Goal: Task Accomplishment & Management: Manage account settings

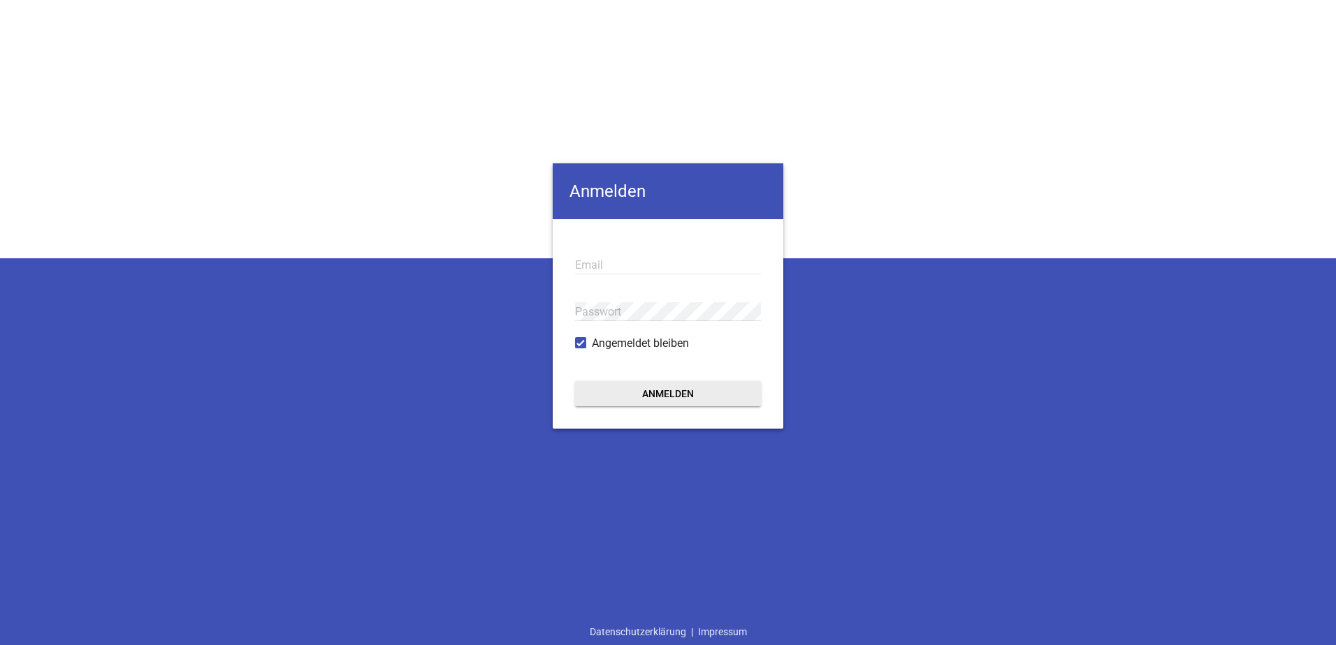
type input "[EMAIL_ADDRESS][DOMAIN_NAME]"
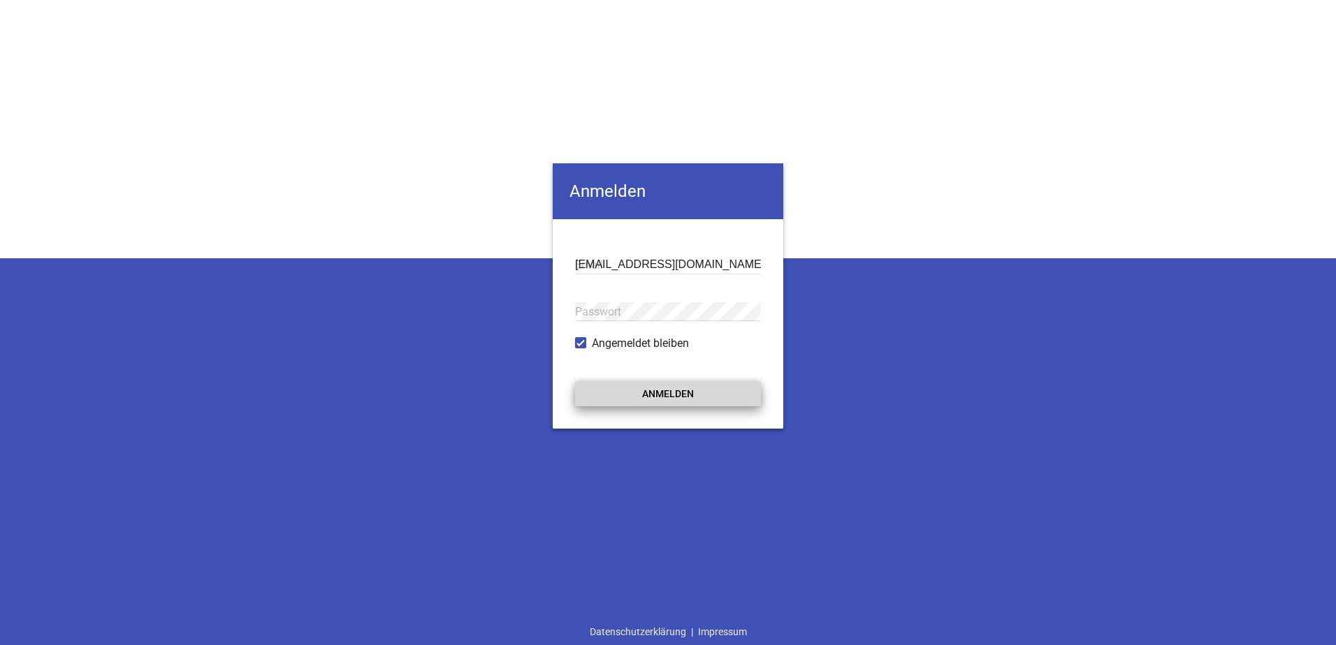
click at [649, 405] on button "Anmelden" at bounding box center [668, 393] width 186 height 25
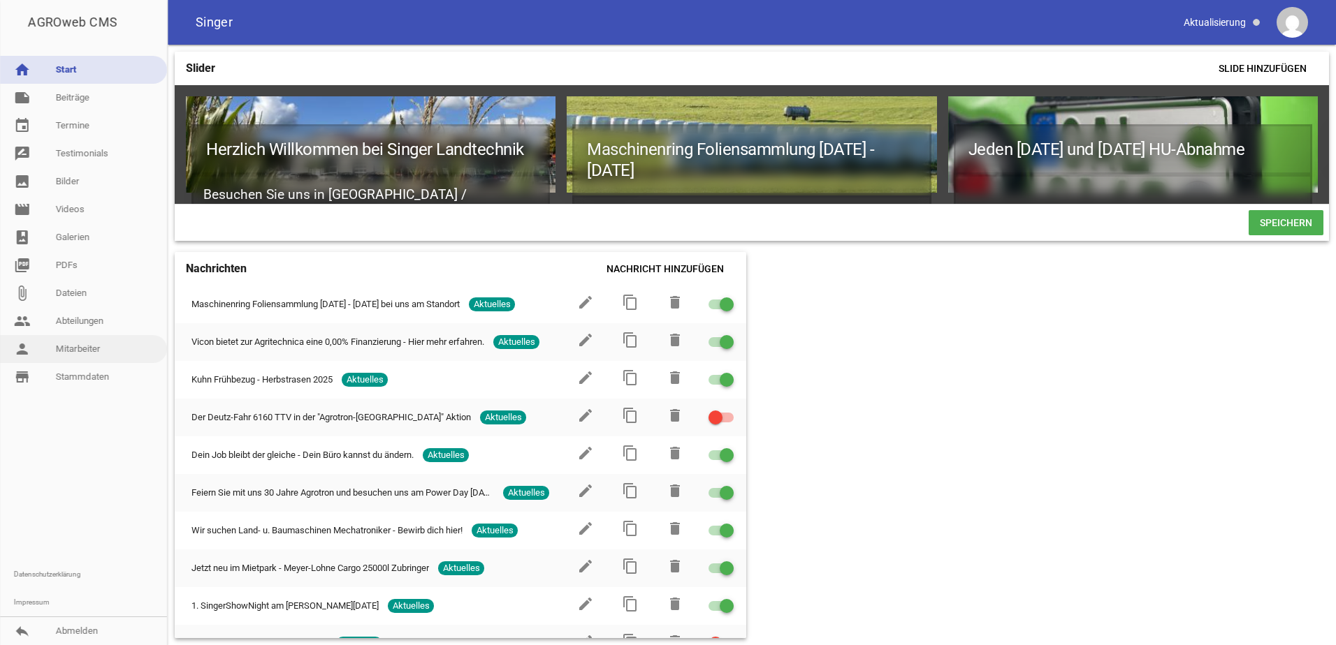
click at [73, 344] on link "person Mitarbeiter" at bounding box center [83, 349] width 167 height 28
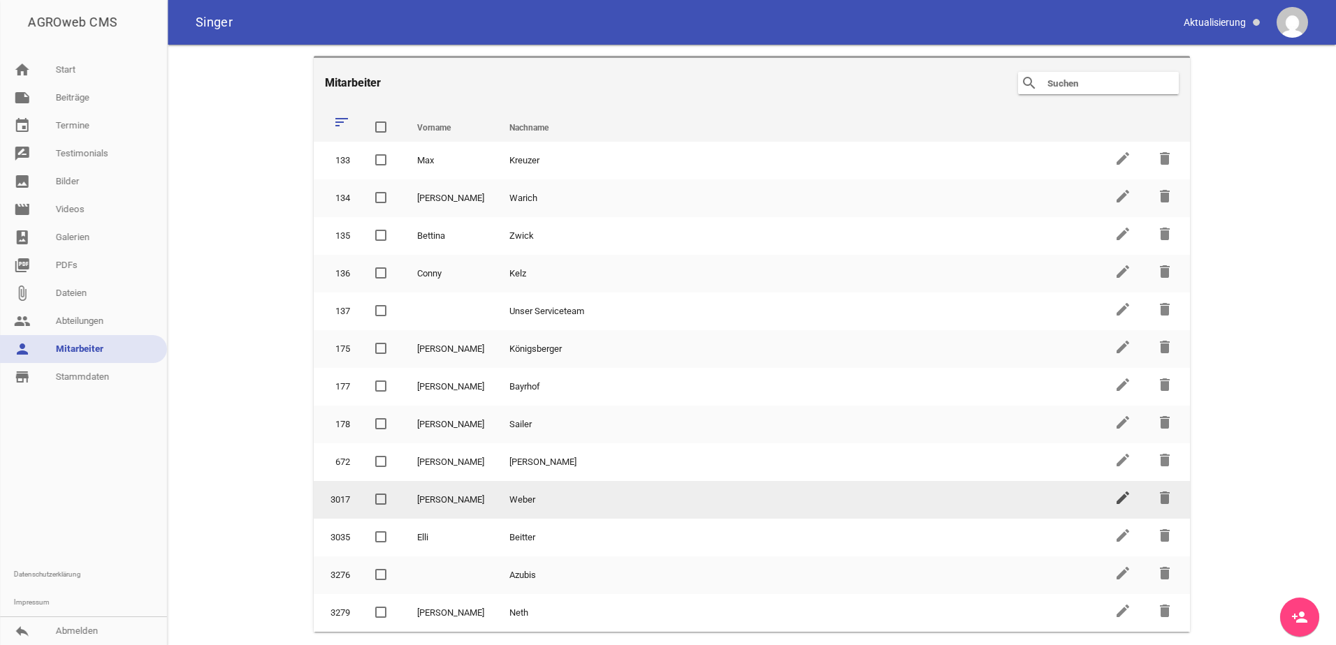
click at [1118, 499] on icon "edit" at bounding box center [1122, 498] width 17 height 17
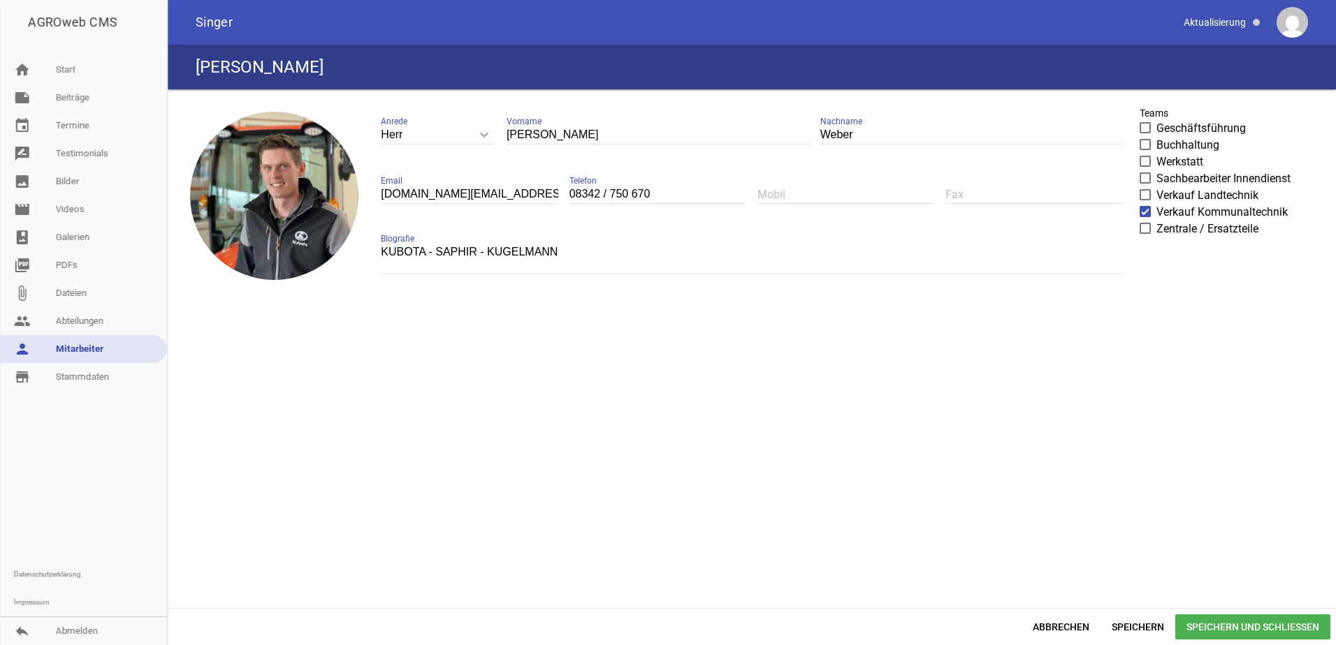
click at [1144, 198] on span at bounding box center [1145, 195] width 9 height 8
click at [1156, 187] on input "Verkauf Landtechnik" at bounding box center [1156, 187] width 0 height 0
click at [1150, 214] on span at bounding box center [1144, 211] width 11 height 11
click at [1156, 204] on input "Verkauf Kommunaltechnik" at bounding box center [1156, 204] width 0 height 0
click at [68, 386] on link "store_mall_directory Stammdaten" at bounding box center [83, 377] width 167 height 28
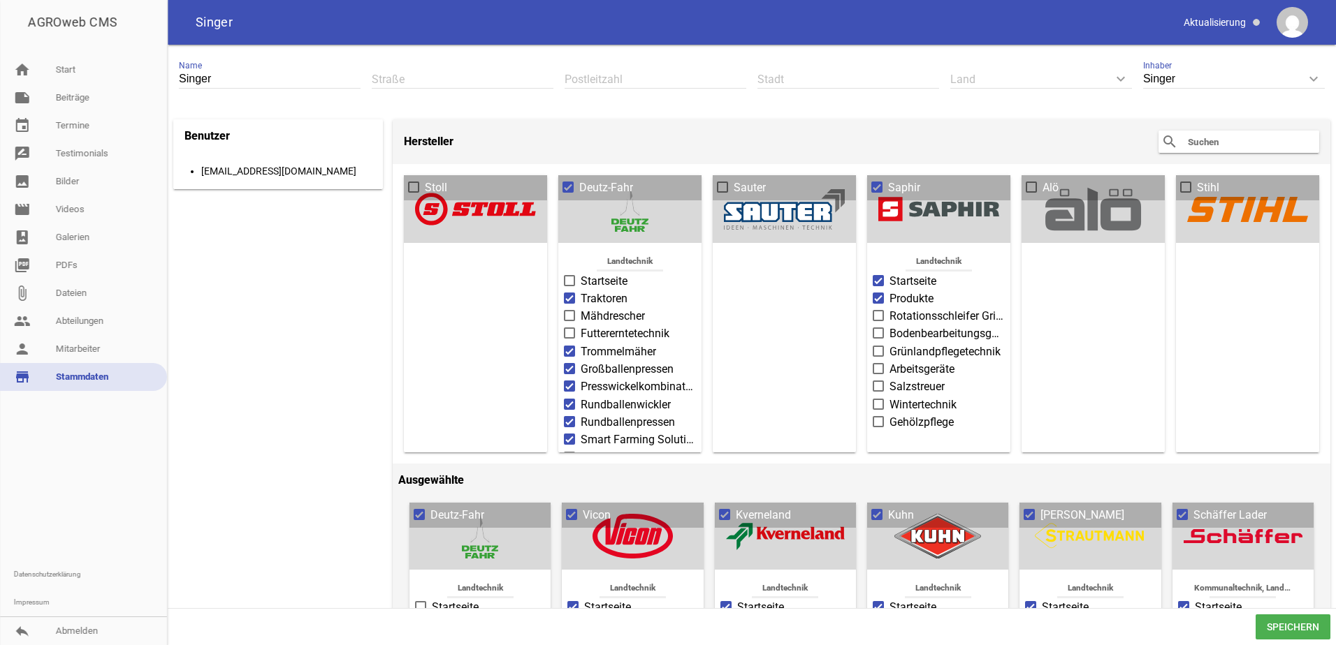
click at [523, 145] on header "Hersteller search clear" at bounding box center [861, 141] width 937 height 45
click at [81, 323] on link "people Abteilungen" at bounding box center [83, 321] width 167 height 28
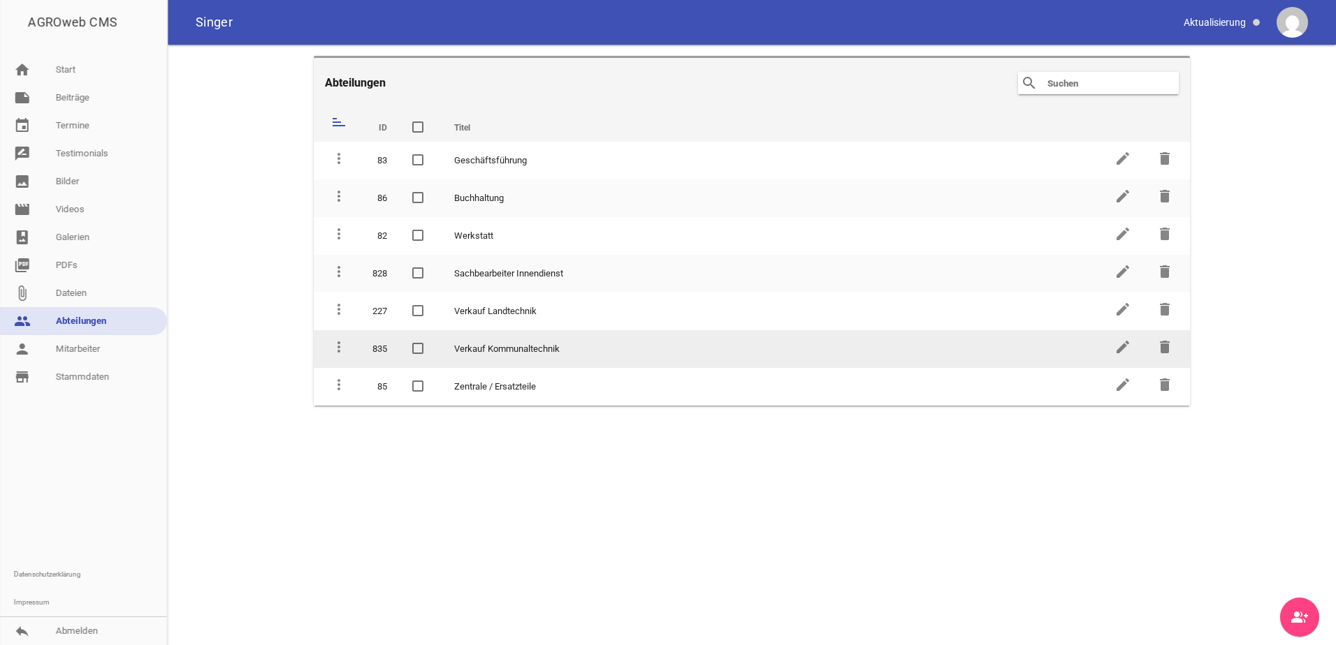
click at [1176, 346] on td "delete" at bounding box center [1167, 349] width 46 height 38
click at [1169, 348] on icon "delete" at bounding box center [1164, 347] width 17 height 17
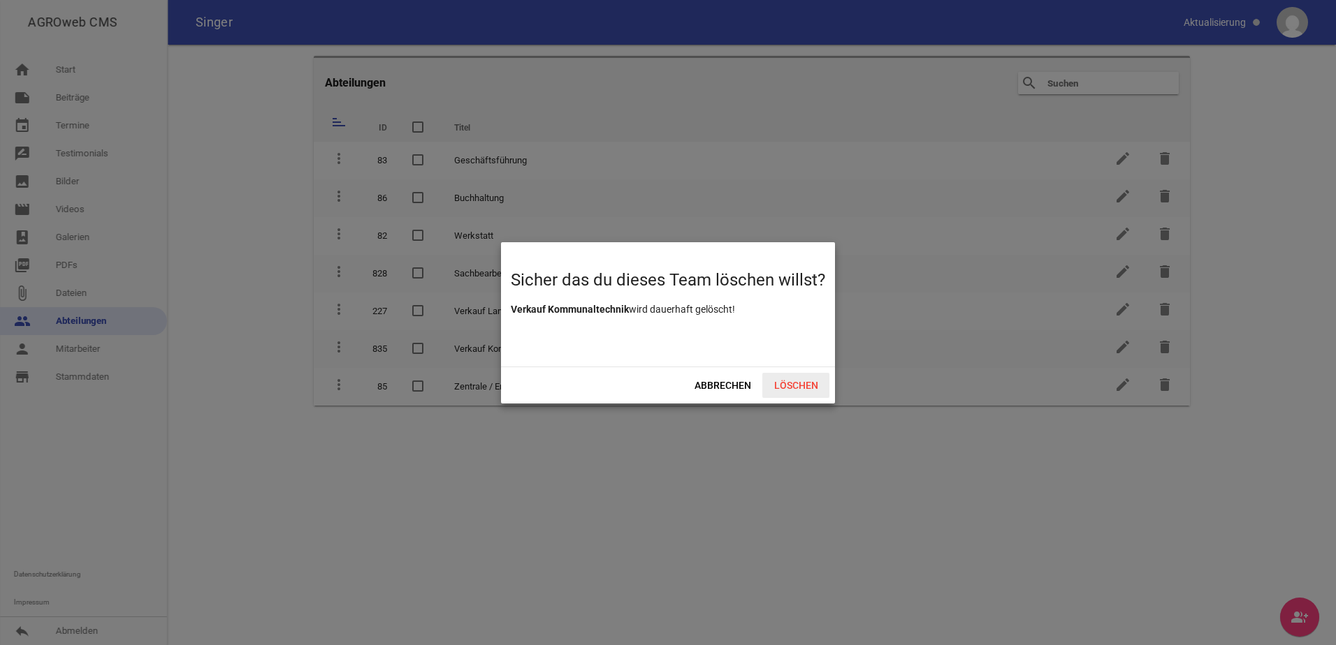
drag, startPoint x: 773, startPoint y: 388, endPoint x: 785, endPoint y: 386, distance: 12.1
click at [774, 388] on span "Löschen" at bounding box center [795, 385] width 67 height 25
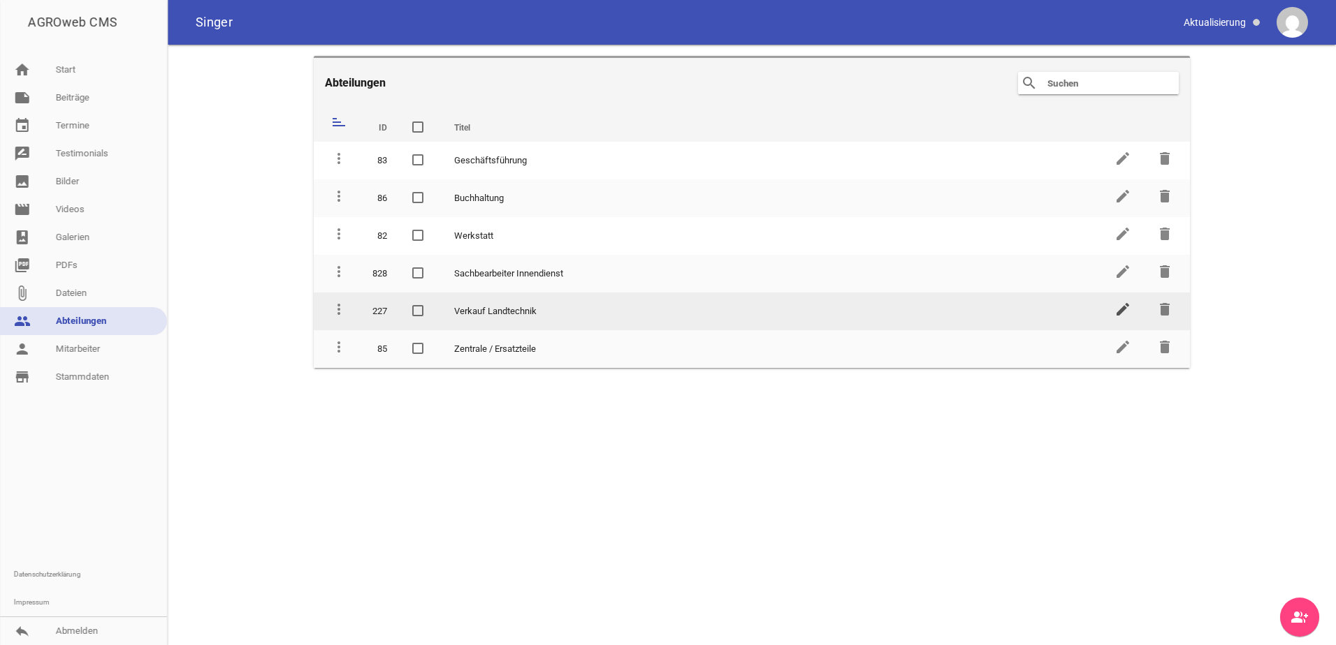
click at [1118, 303] on icon "edit" at bounding box center [1122, 309] width 17 height 17
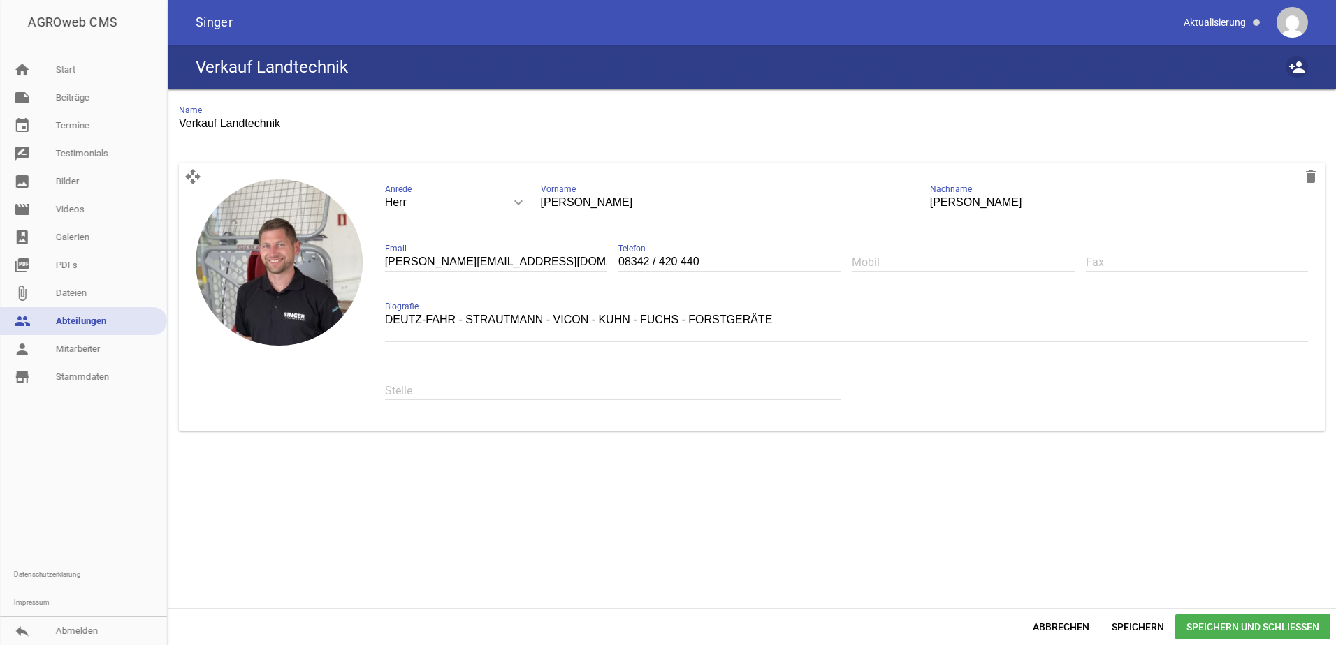
click at [1299, 66] on icon "person_add" at bounding box center [1296, 67] width 17 height 17
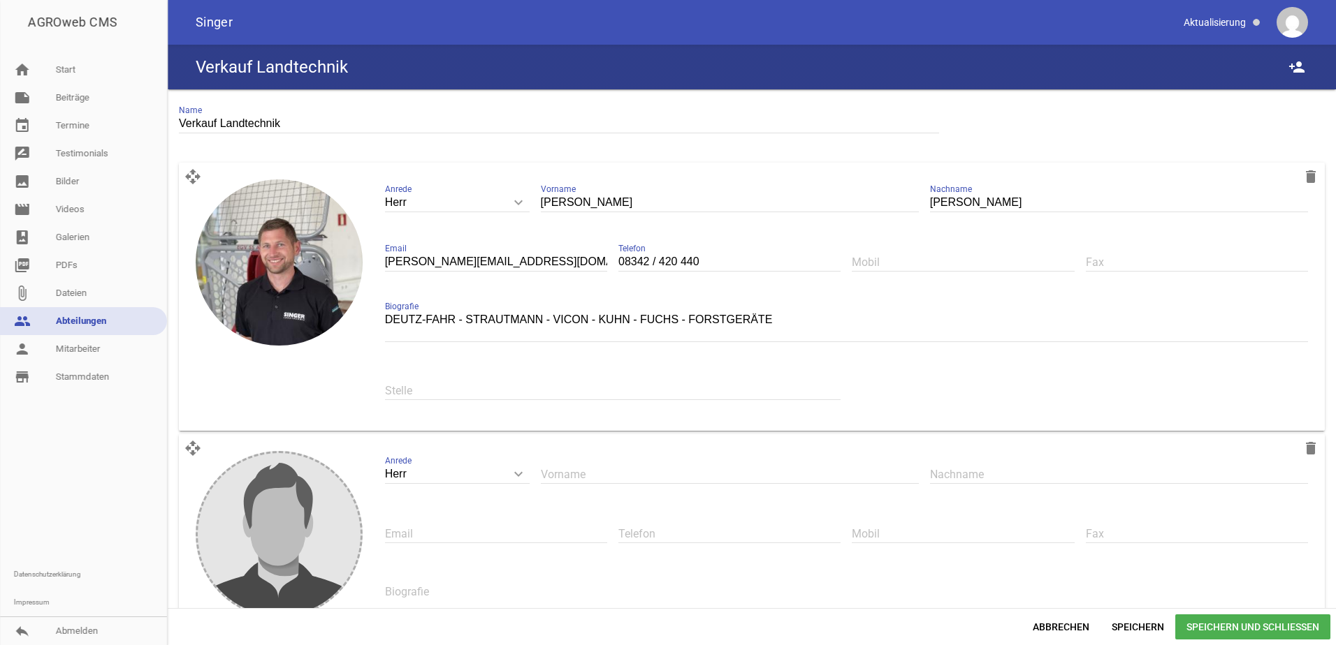
click at [572, 472] on input "text" at bounding box center [730, 474] width 378 height 19
type input "[PERSON_NAME]"
type input "Weber"
drag, startPoint x: 416, startPoint y: 546, endPoint x: 421, endPoint y: 536, distance: 10.7
click at [416, 543] on div "Email" at bounding box center [496, 534] width 222 height 47
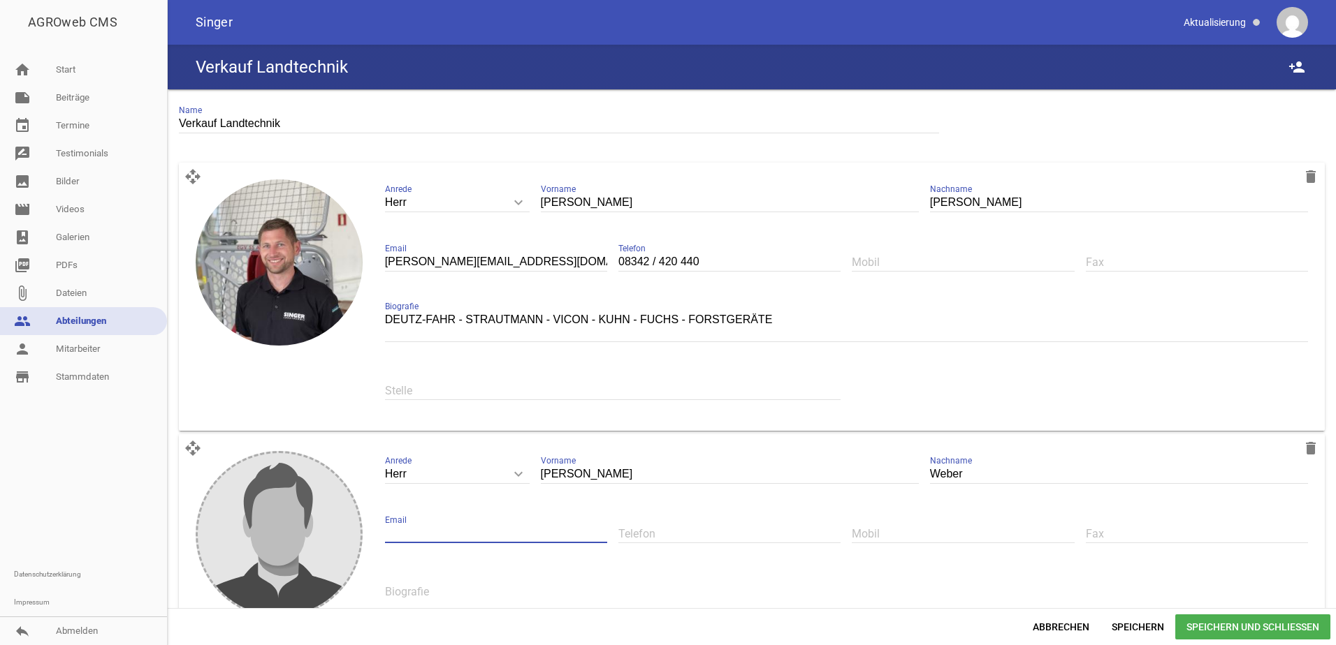
click at [422, 535] on input "text" at bounding box center [496, 534] width 222 height 19
type input "[DOMAIN_NAME][EMAIL_ADDRESS][DOMAIN_NAME]"
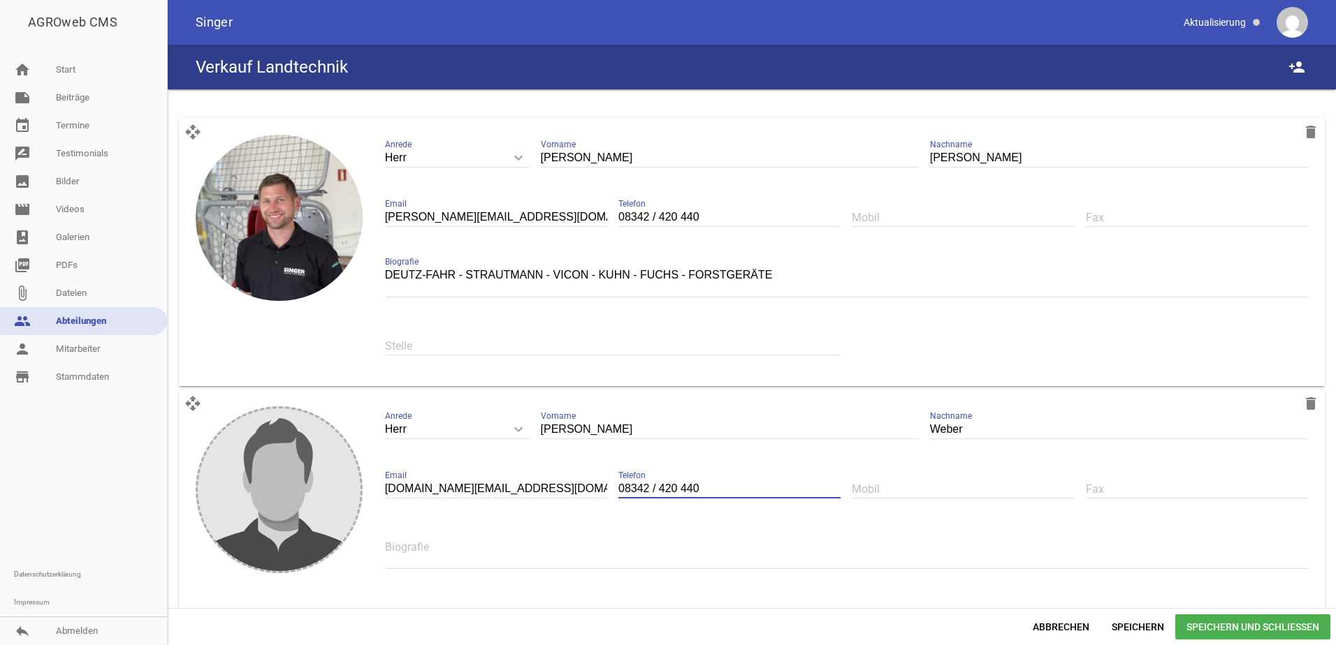
scroll to position [70, 0]
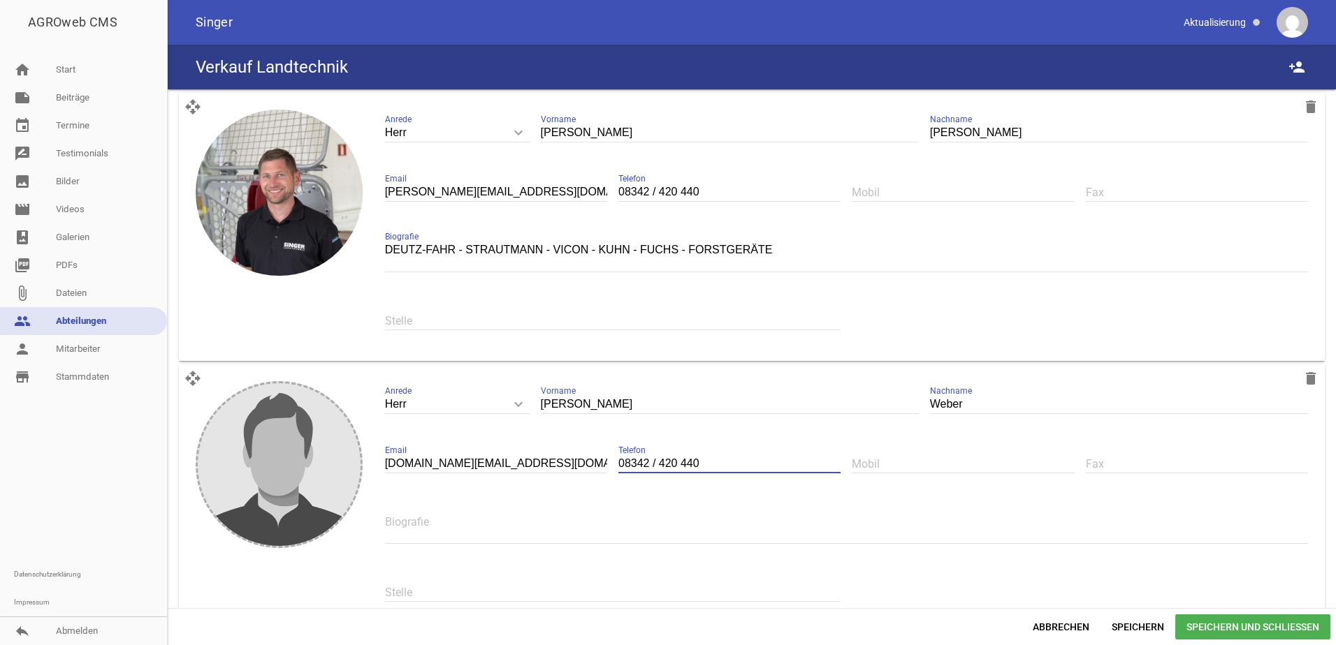
type input "08342 / 420 440"
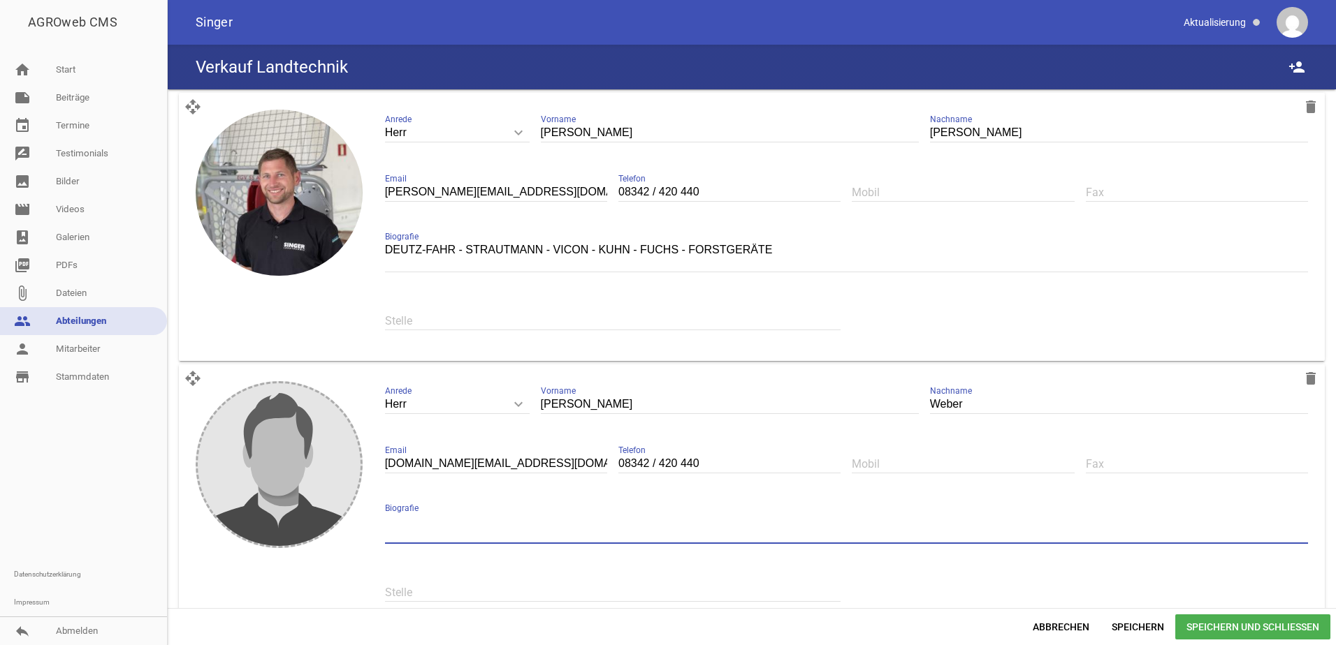
click at [514, 525] on textarea at bounding box center [846, 528] width 923 height 31
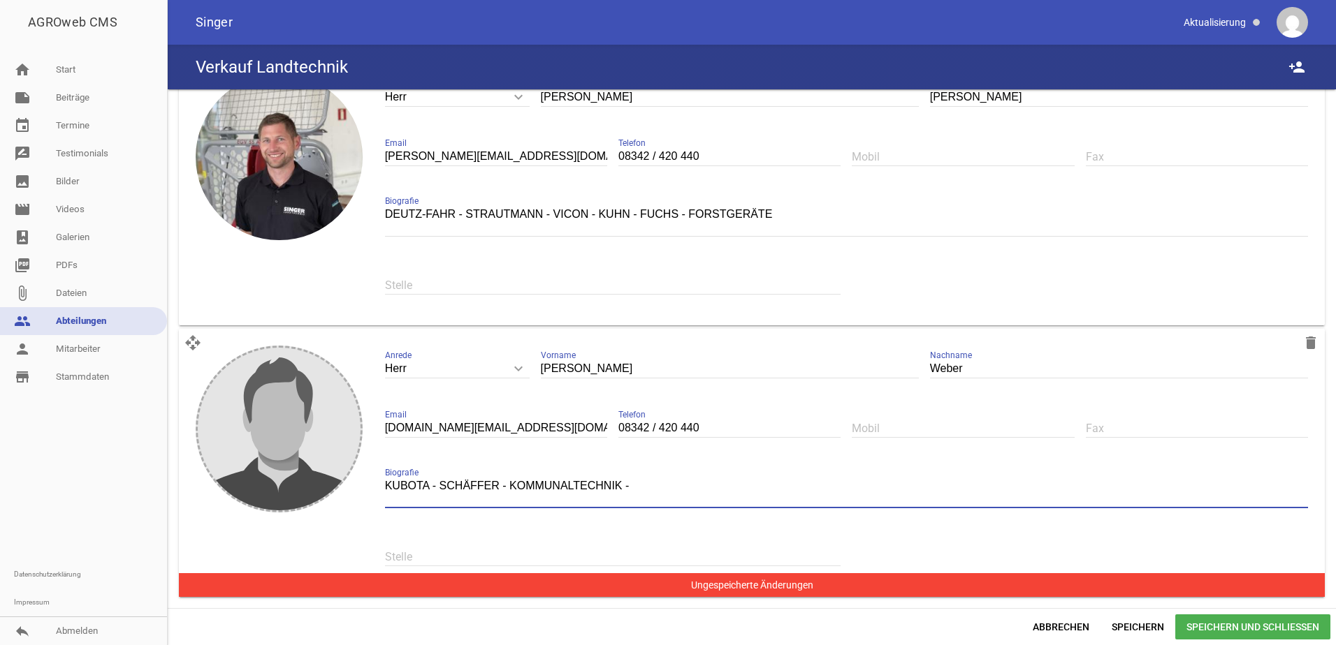
type textarea "KUBOTA - SCHÄFFER - KOMMUNALTECHNIK -"
click at [460, 546] on div "Stelle" at bounding box center [613, 557] width 456 height 47
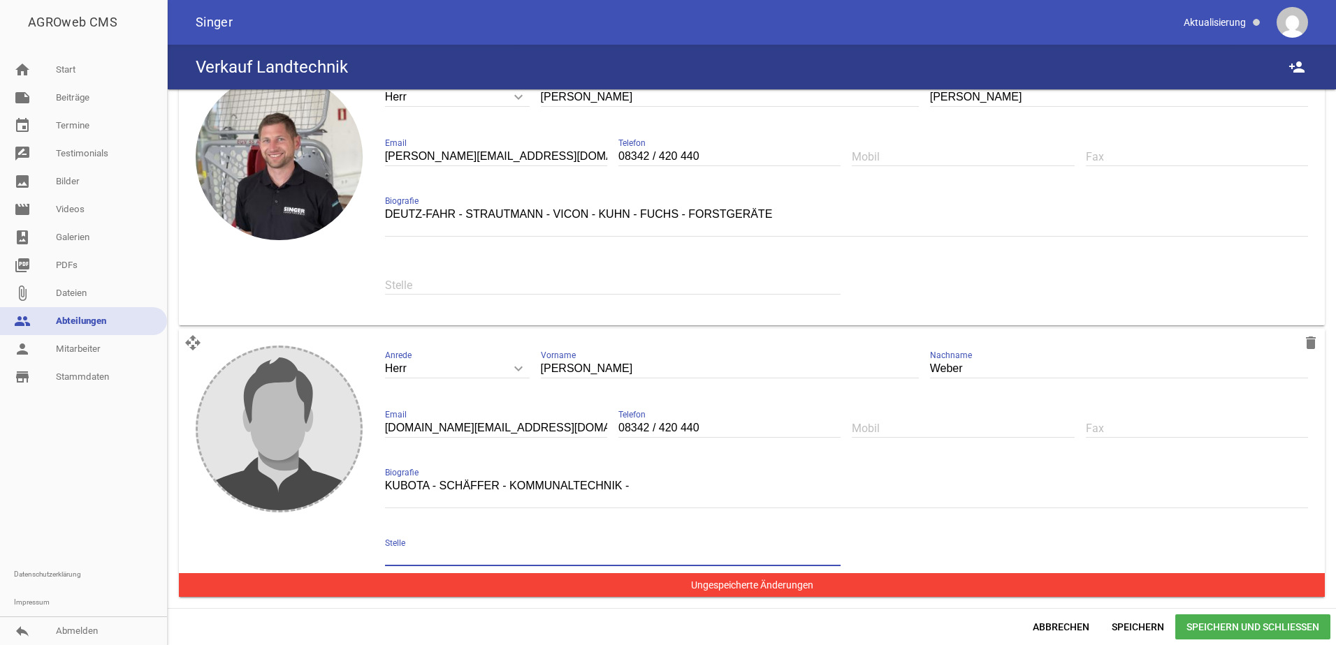
click at [412, 555] on input "text" at bounding box center [613, 557] width 456 height 19
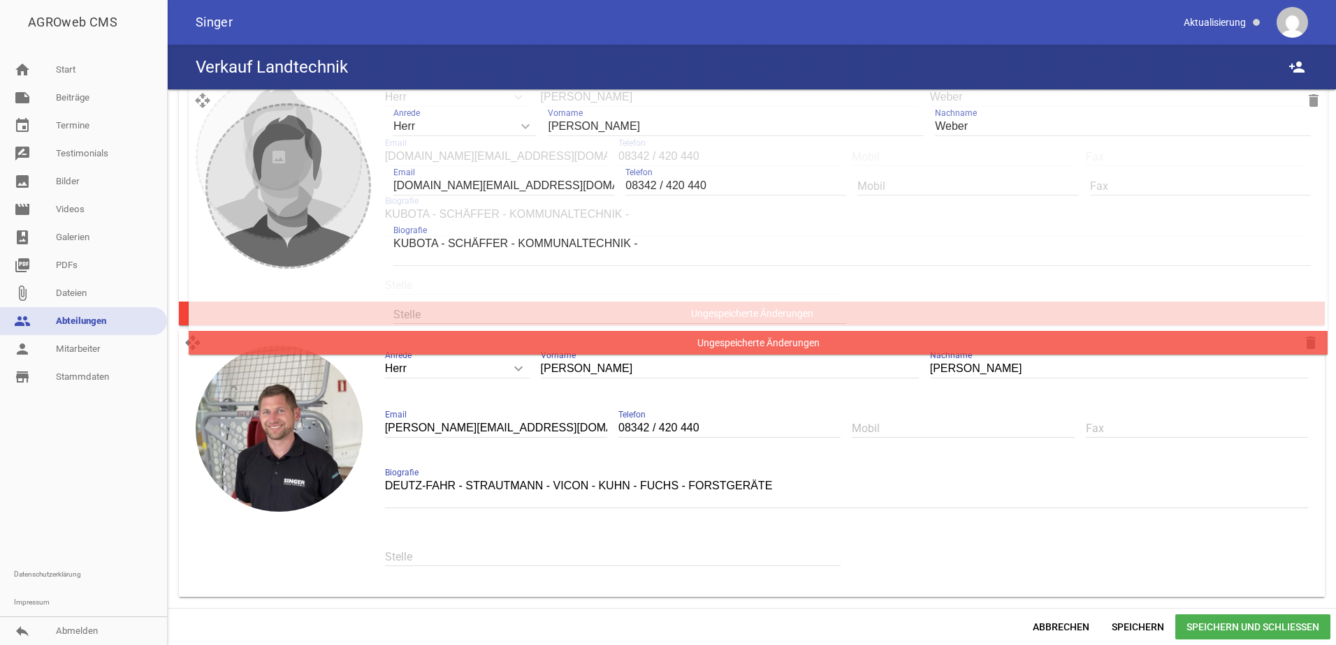
scroll to position [71, 0]
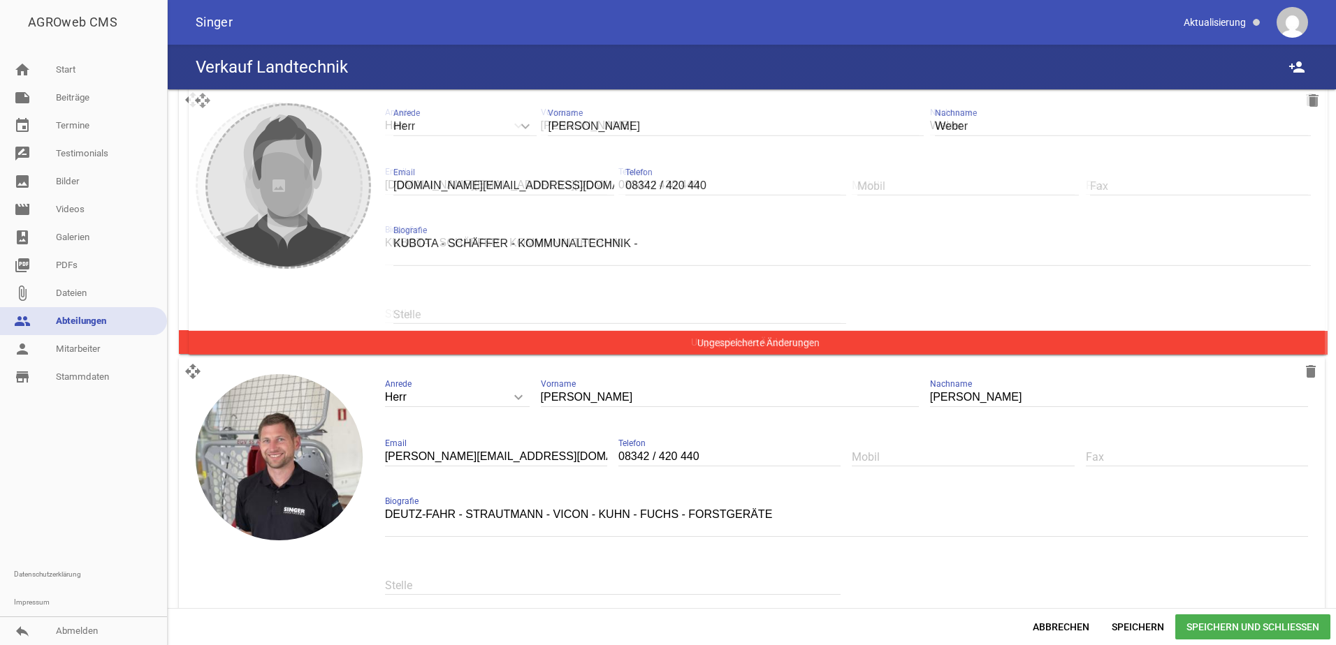
drag, startPoint x: 201, startPoint y: 347, endPoint x: 211, endPoint y: 101, distance: 246.8
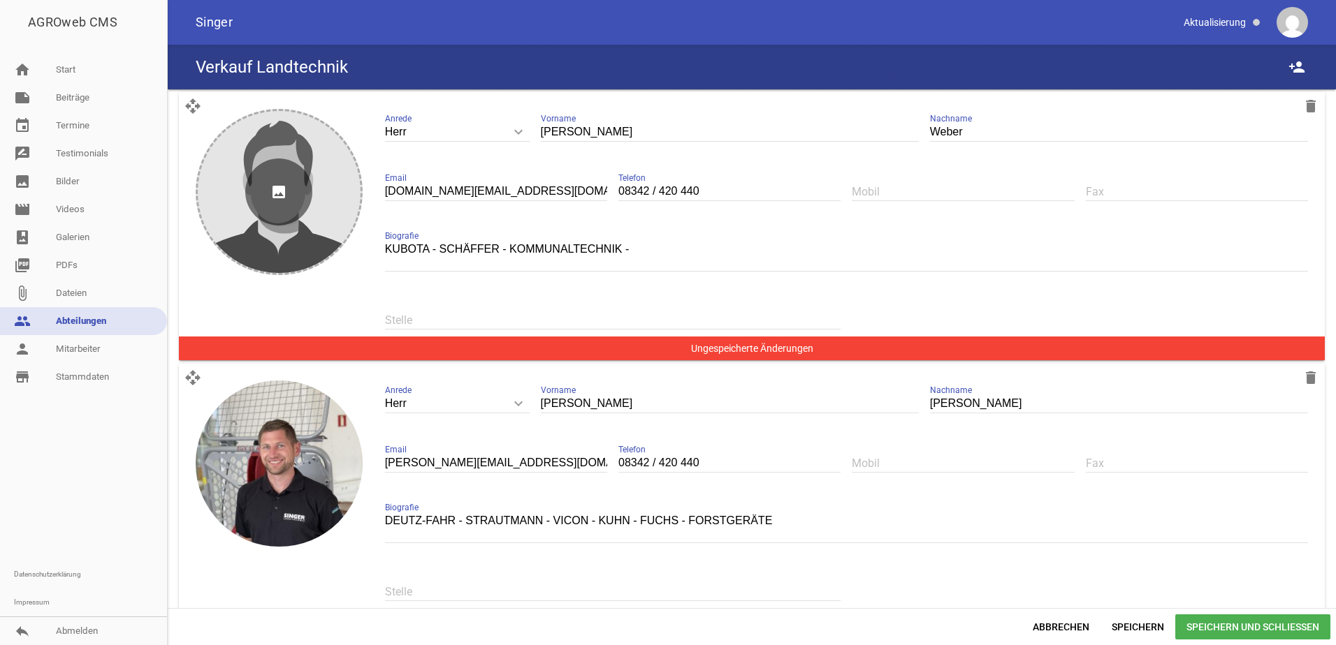
click at [268, 185] on icon "image" at bounding box center [278, 192] width 67 height 67
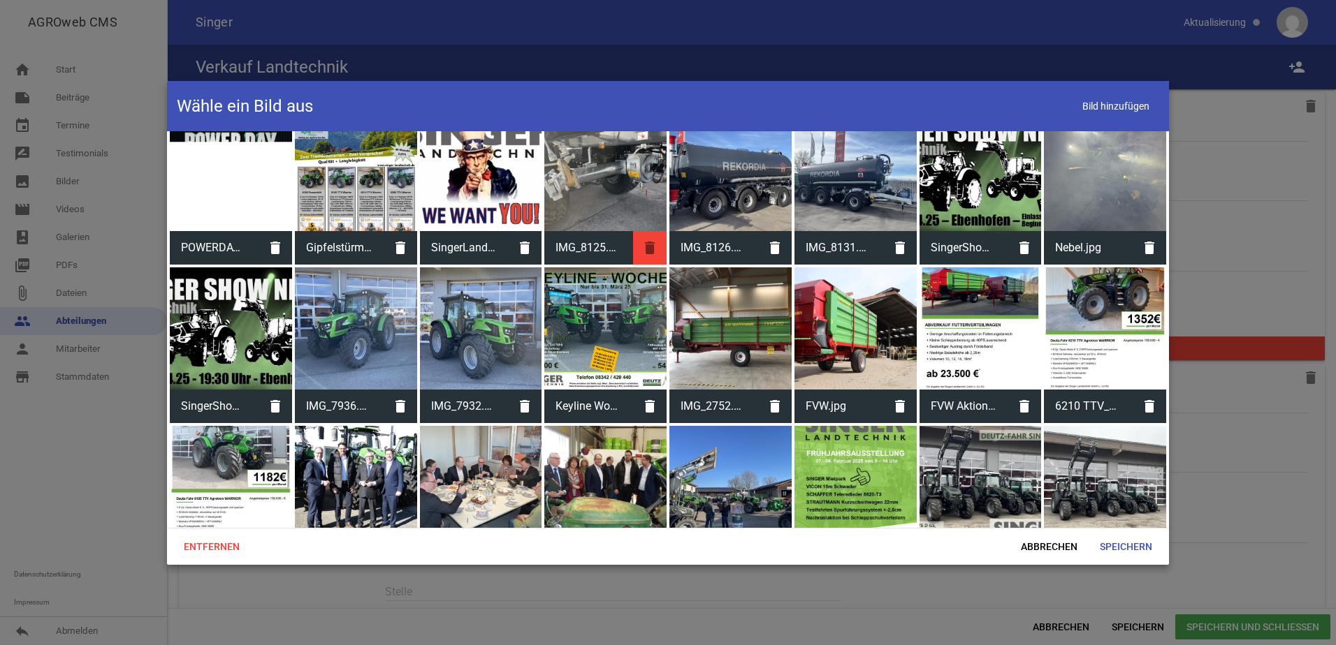
scroll to position [838, 0]
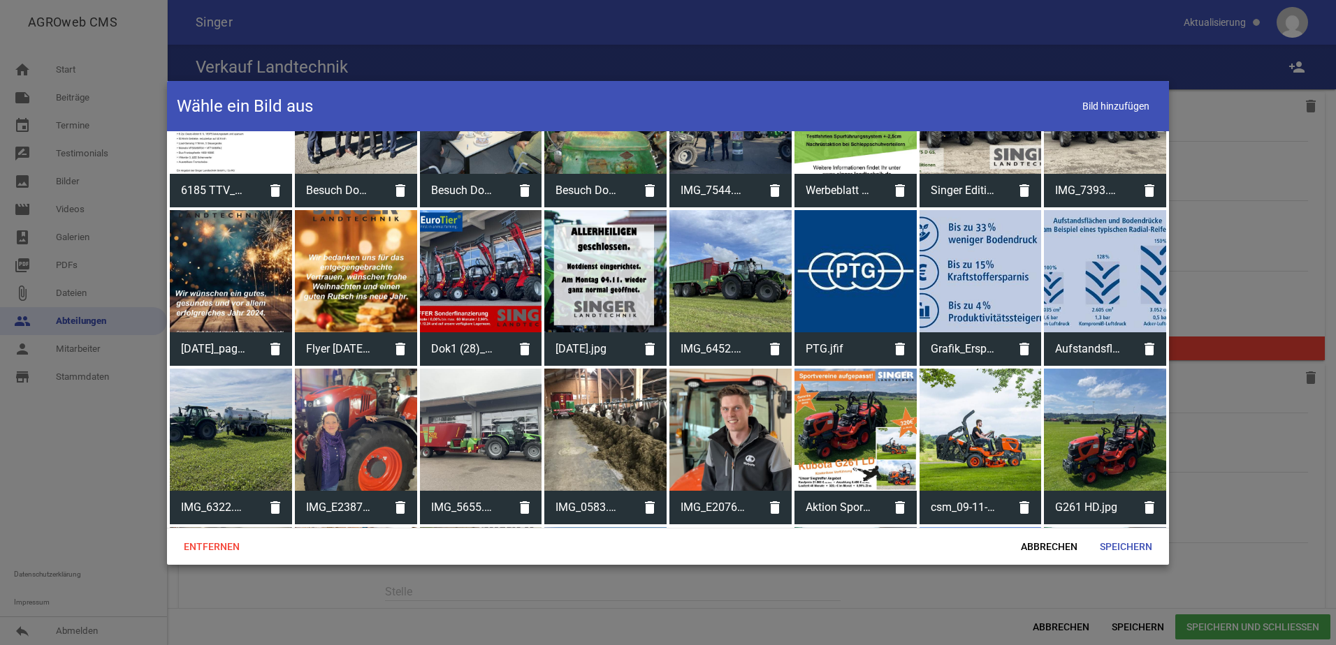
click at [760, 428] on div at bounding box center [730, 430] width 122 height 122
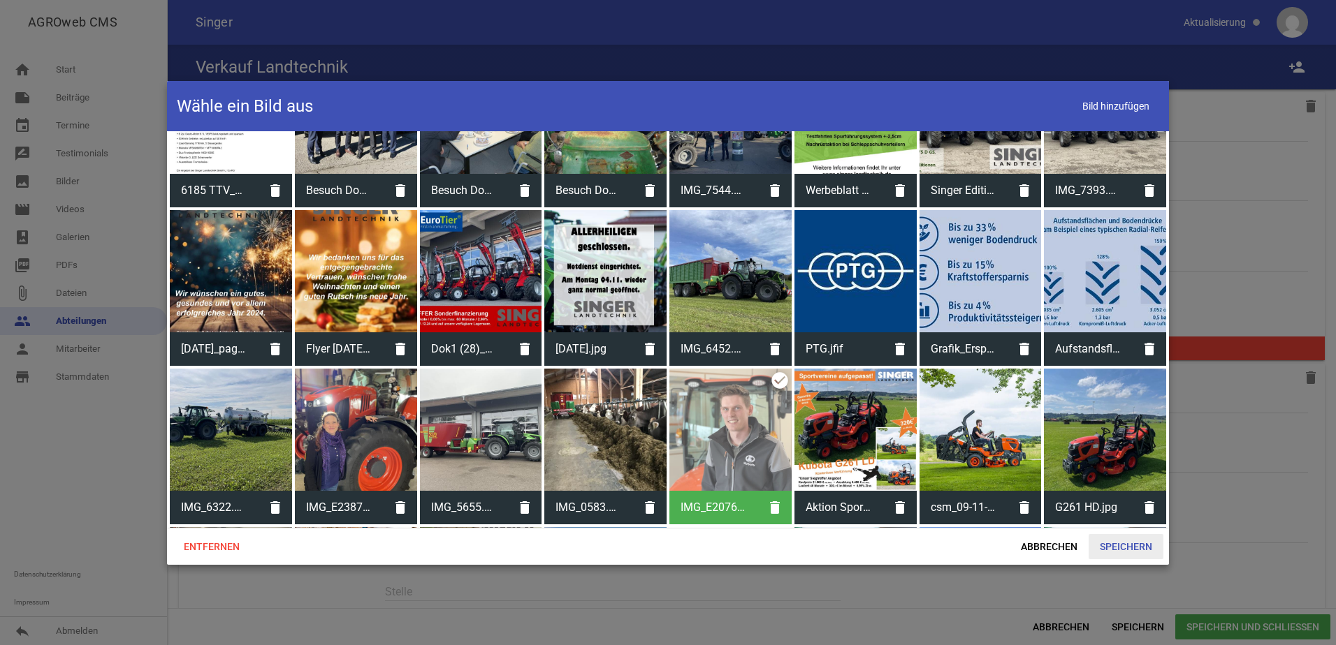
click at [1103, 545] on span "Speichern" at bounding box center [1125, 546] width 75 height 25
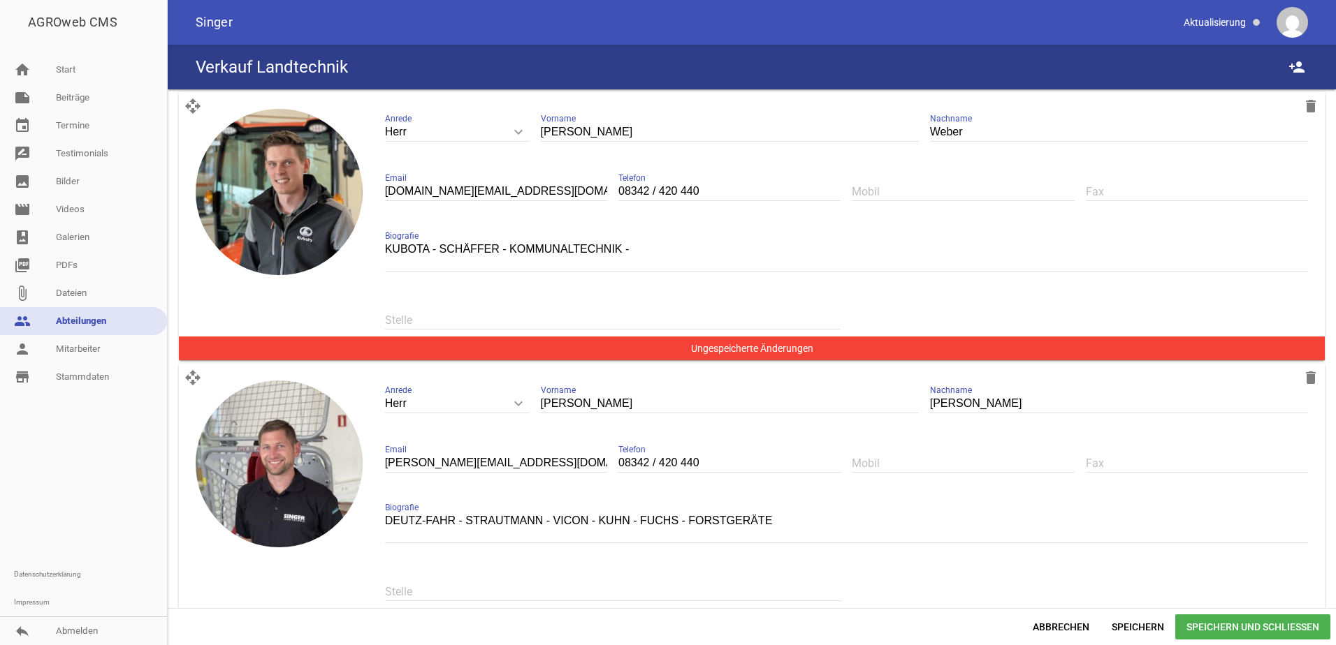
click at [656, 251] on textarea "KUBOTA - SCHÄFFER - KOMMUNALTECHNIK -" at bounding box center [846, 255] width 923 height 31
type textarea "KUBOTA - SCHÄFFER - KOMMUNALTECHNIK"
click at [1267, 634] on span "Speichern und Schließen" at bounding box center [1252, 627] width 155 height 25
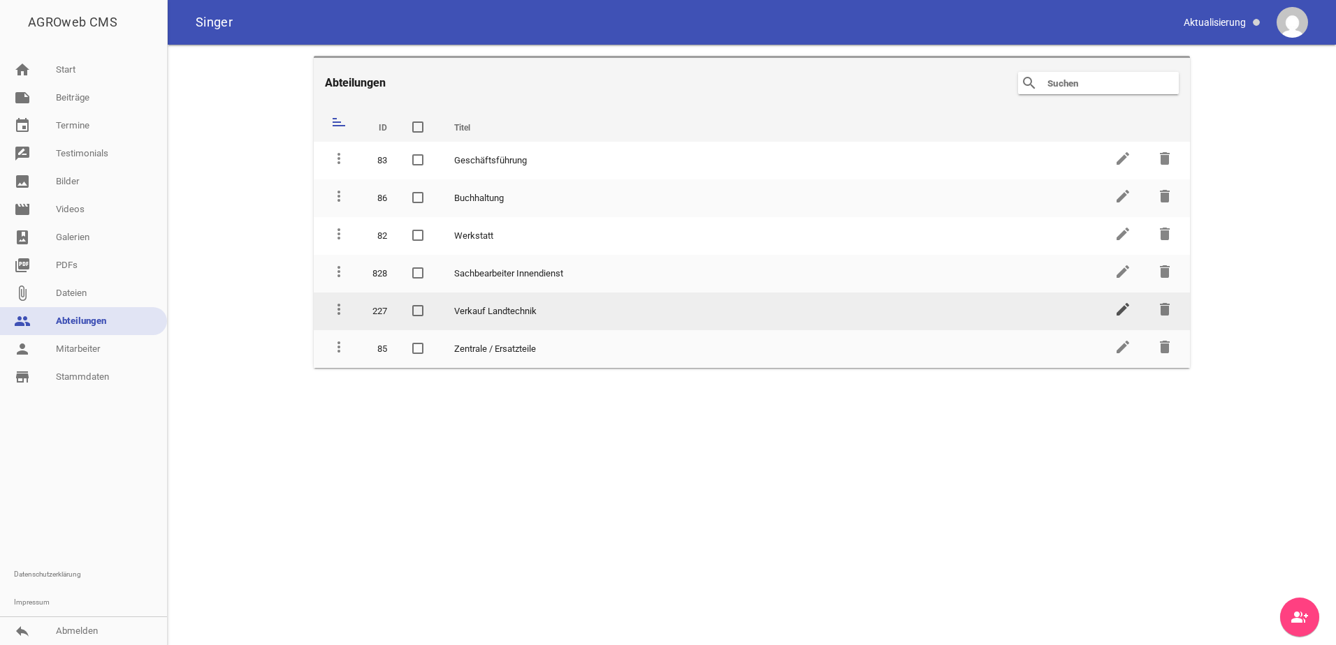
click at [1121, 312] on icon "edit" at bounding box center [1122, 309] width 17 height 17
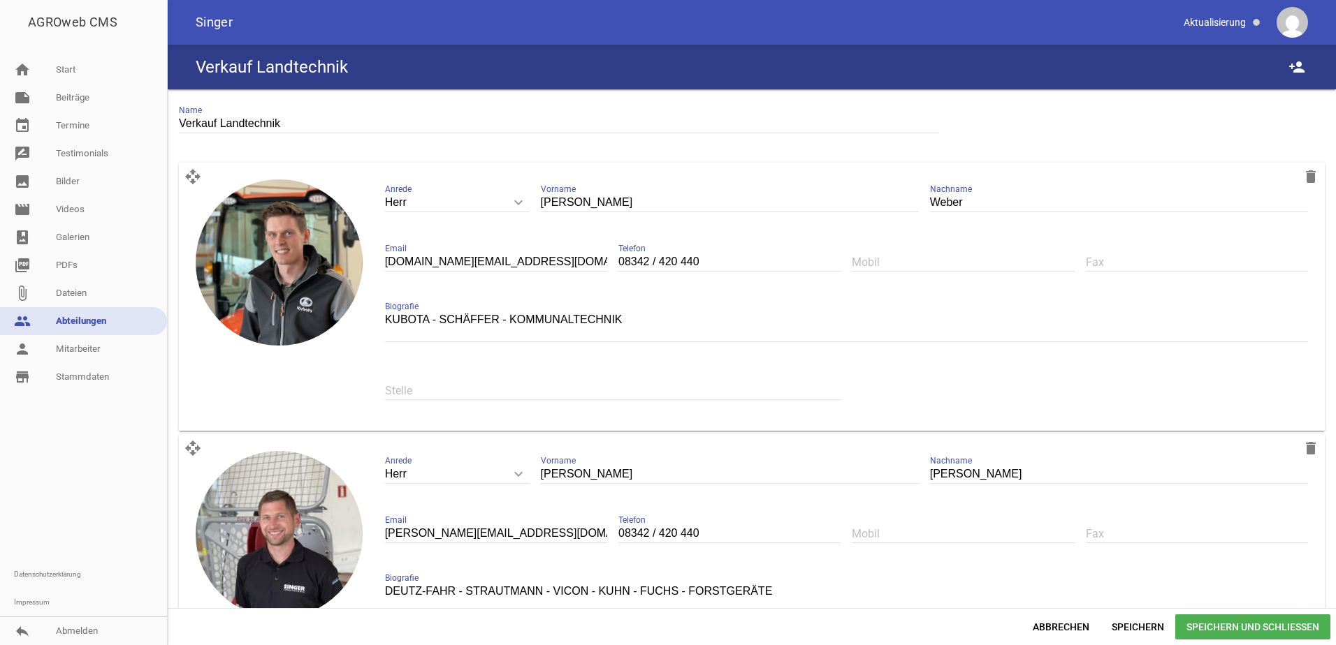
click at [1224, 622] on span "Speichern und Schließen" at bounding box center [1252, 627] width 155 height 25
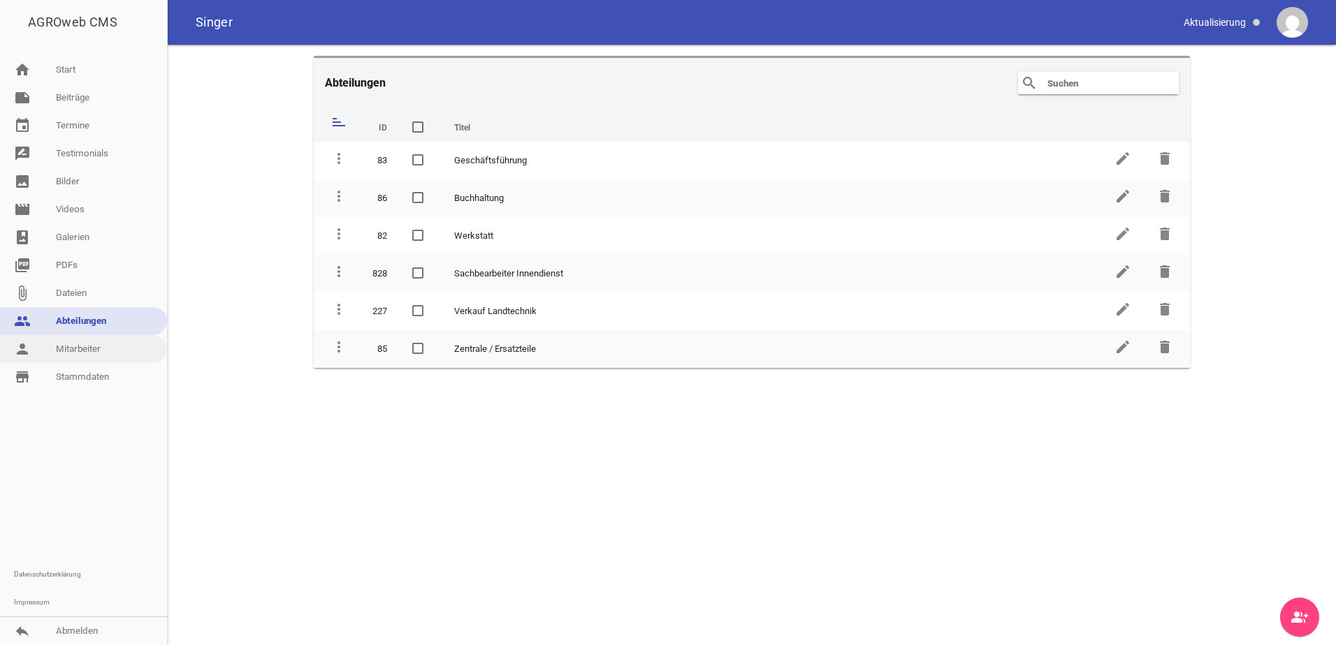
click at [108, 357] on link "person Mitarbeiter" at bounding box center [83, 349] width 167 height 28
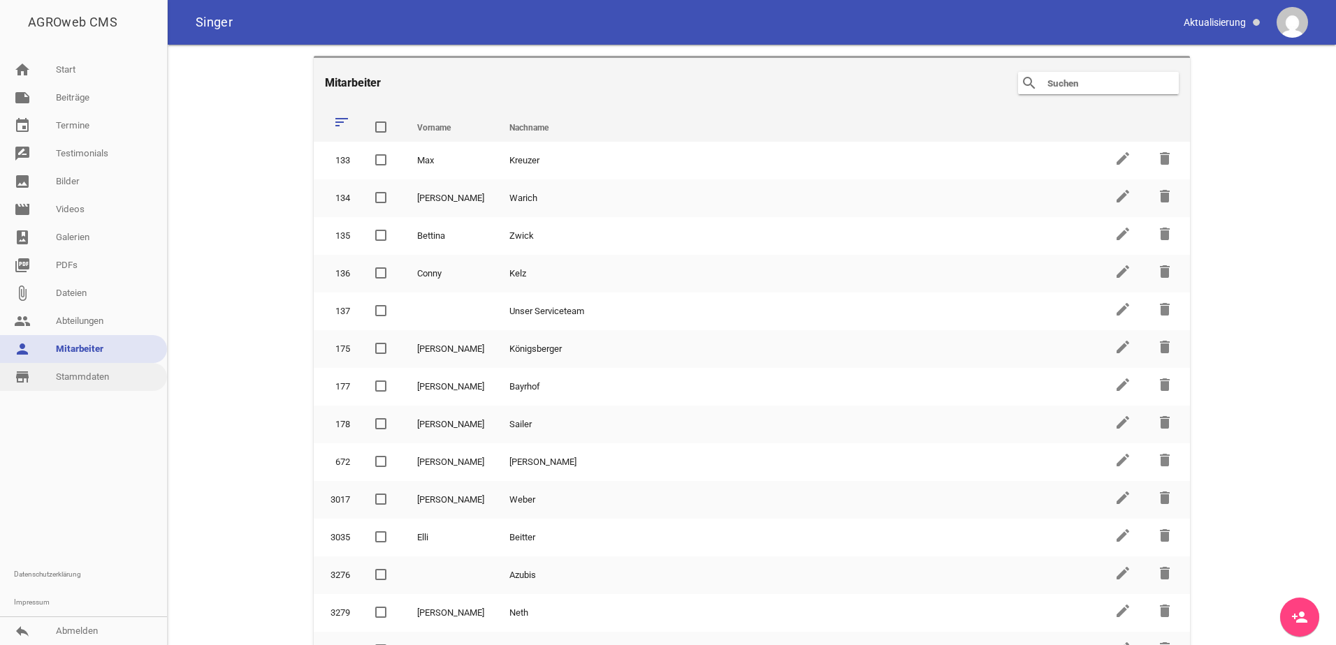
click at [80, 378] on link "store_mall_directory Stammdaten" at bounding box center [83, 377] width 167 height 28
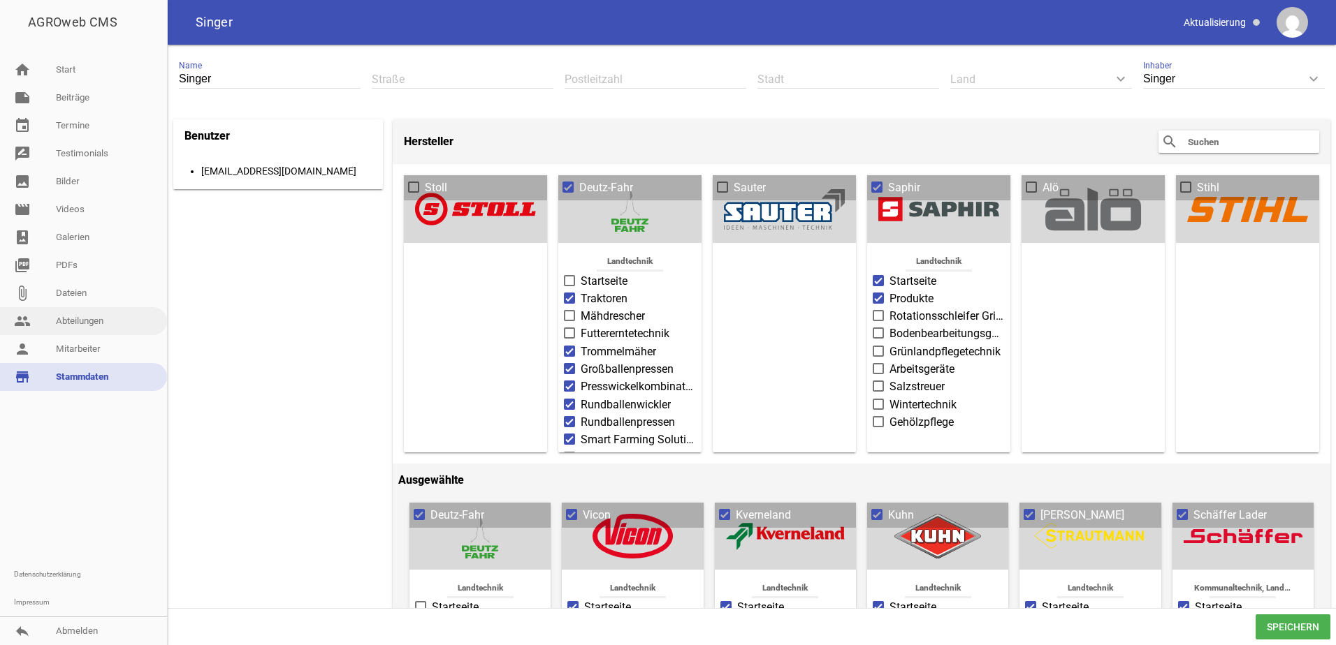
click at [89, 323] on link "people Abteilungen" at bounding box center [83, 321] width 167 height 28
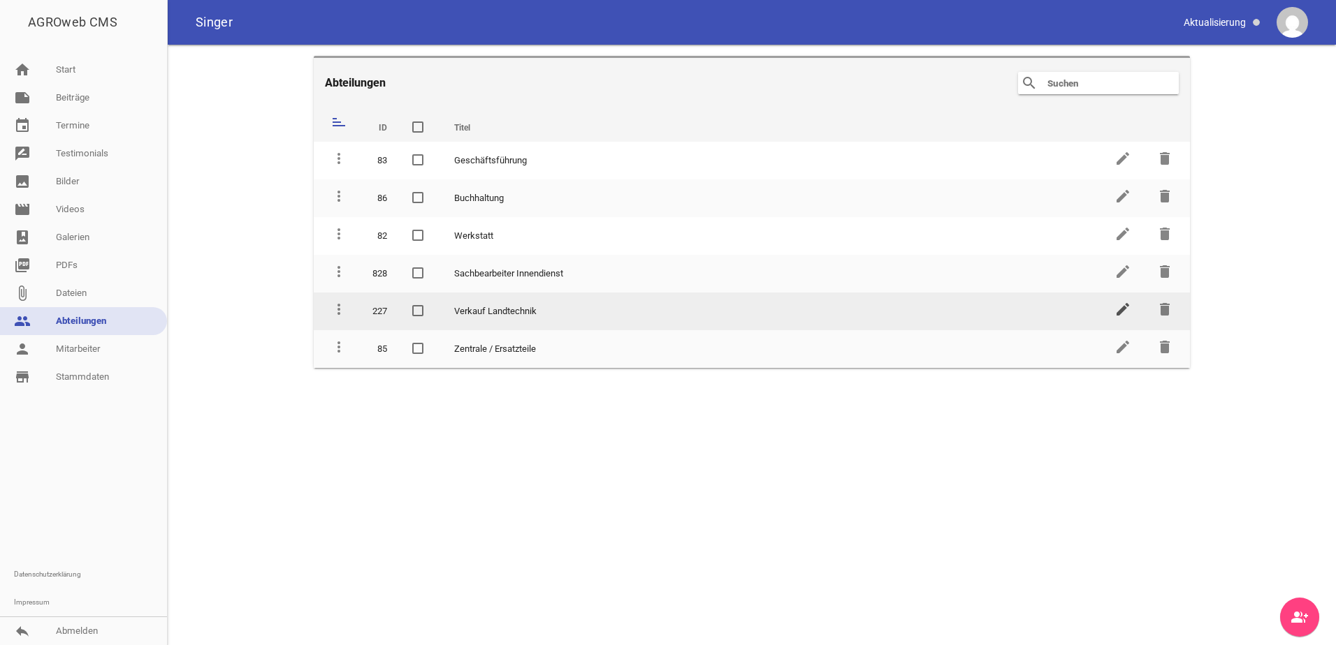
click at [1125, 309] on icon "edit" at bounding box center [1122, 309] width 17 height 17
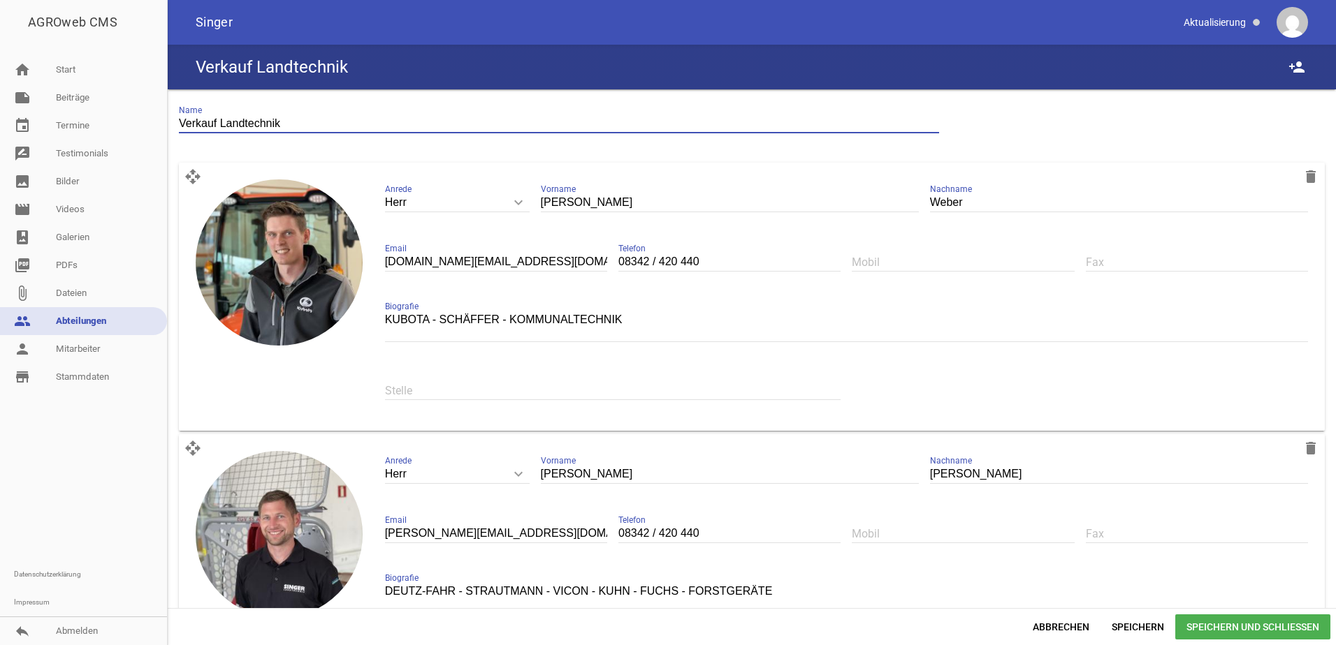
click at [304, 126] on input "Verkauf Landtechnik" at bounding box center [559, 124] width 760 height 19
drag, startPoint x: 307, startPoint y: 118, endPoint x: 178, endPoint y: 122, distance: 128.6
click at [178, 122] on div "Verkauf Landtechnik Name open_with delete image Herr keyboard_arrow_down Anrede…" at bounding box center [752, 348] width 1168 height 519
type input "Verkauf"
click at [1253, 636] on span "Speichern und Schließen" at bounding box center [1252, 627] width 155 height 25
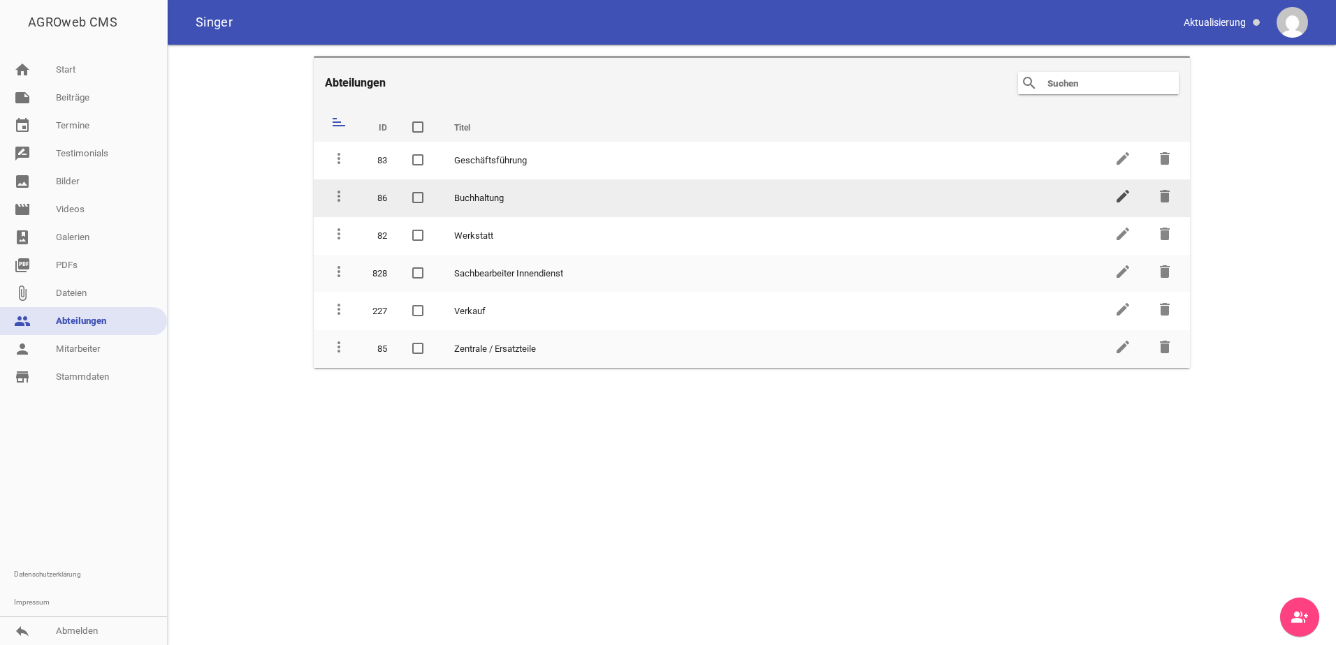
click at [1127, 199] on icon "edit" at bounding box center [1122, 196] width 17 height 17
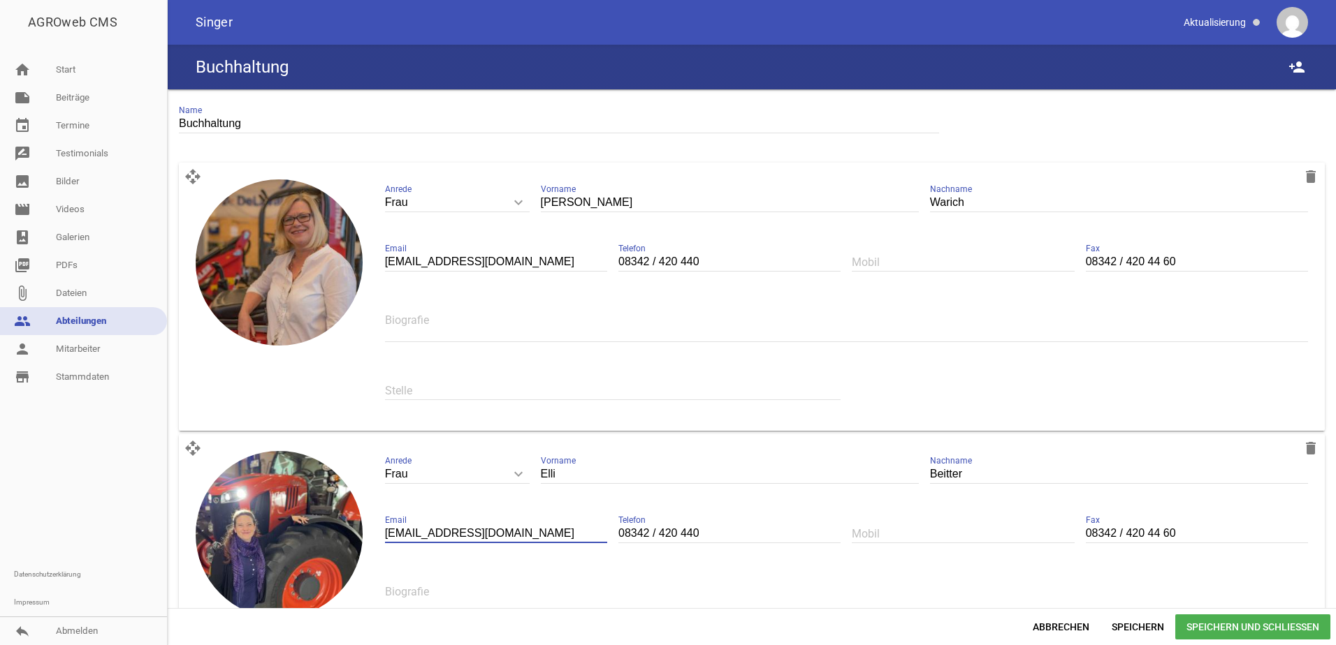
drag, startPoint x: 493, startPoint y: 532, endPoint x: 438, endPoint y: 569, distance: 66.1
click at [381, 539] on div "Frau keyboard_arrow_down Anrede Herr Frau [PERSON_NAME] Vorname [PERSON_NAME] N…" at bounding box center [846, 568] width 945 height 257
type input "e"
click at [470, 532] on input "text" at bounding box center [496, 534] width 222 height 19
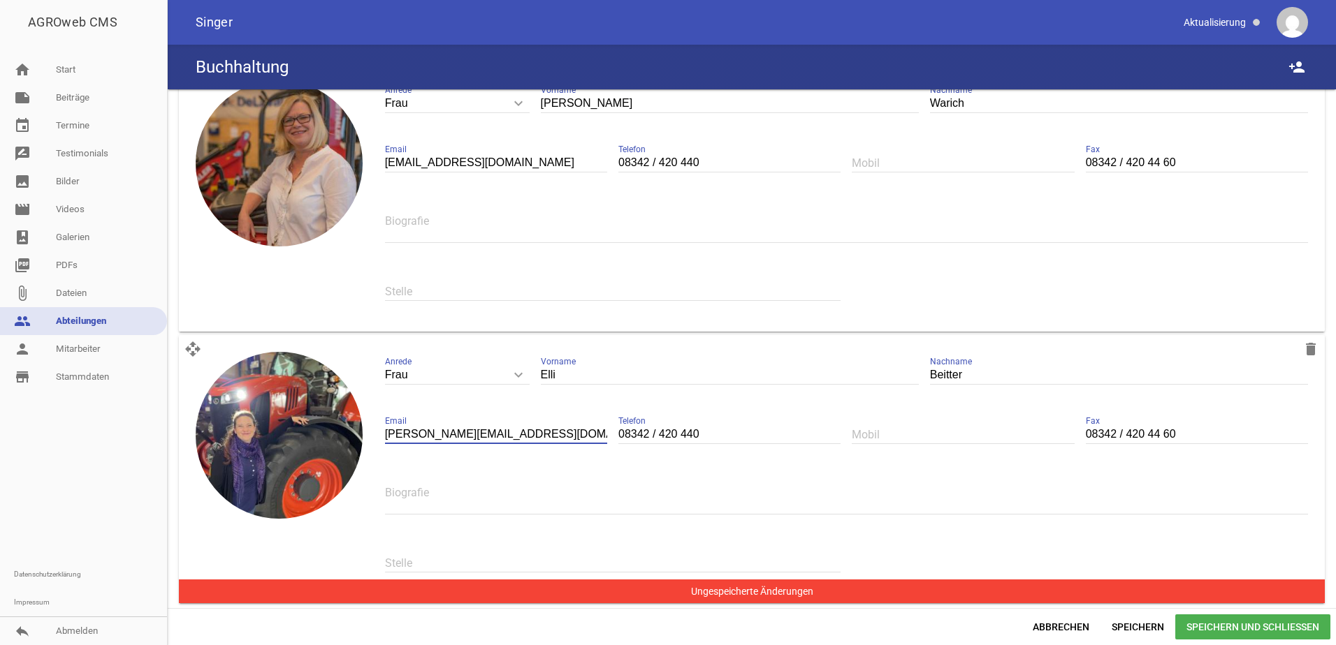
scroll to position [105, 0]
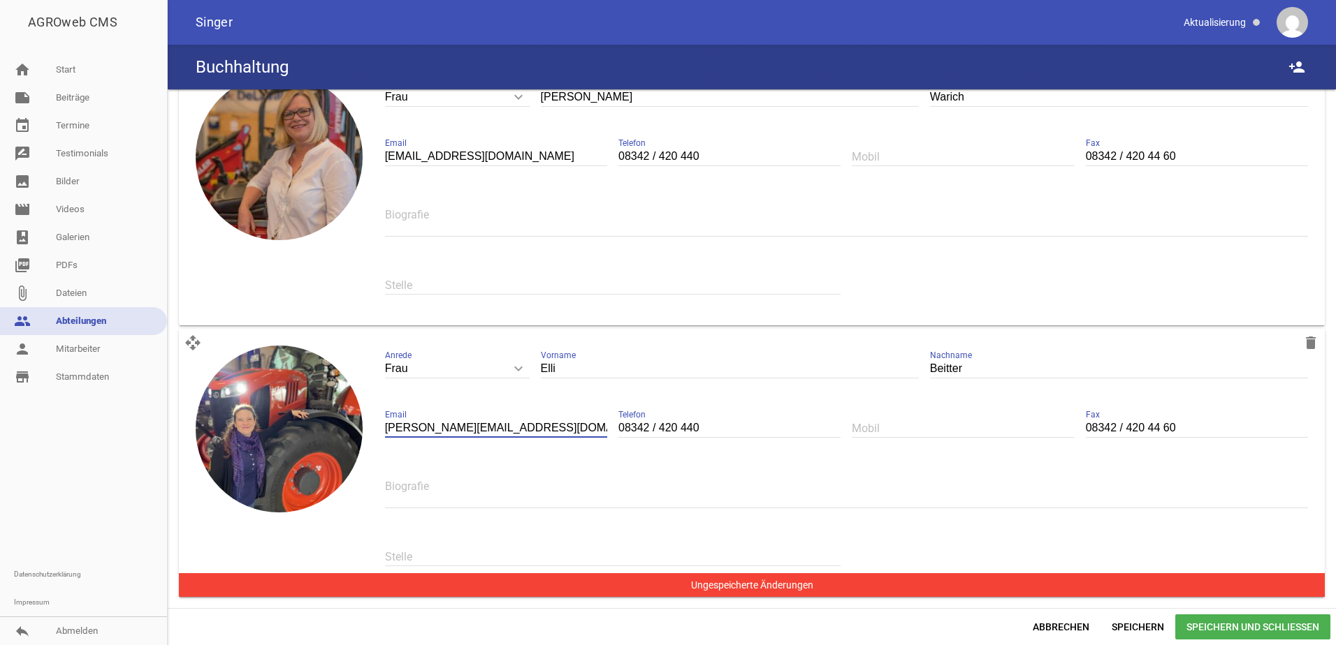
type input "[PERSON_NAME][EMAIL_ADDRESS][DOMAIN_NAME]"
click at [567, 358] on div "Elli Vorname" at bounding box center [730, 370] width 378 height 48
click at [1236, 620] on span "Speichern und Schließen" at bounding box center [1252, 627] width 155 height 25
